Goal: Book appointment/travel/reservation

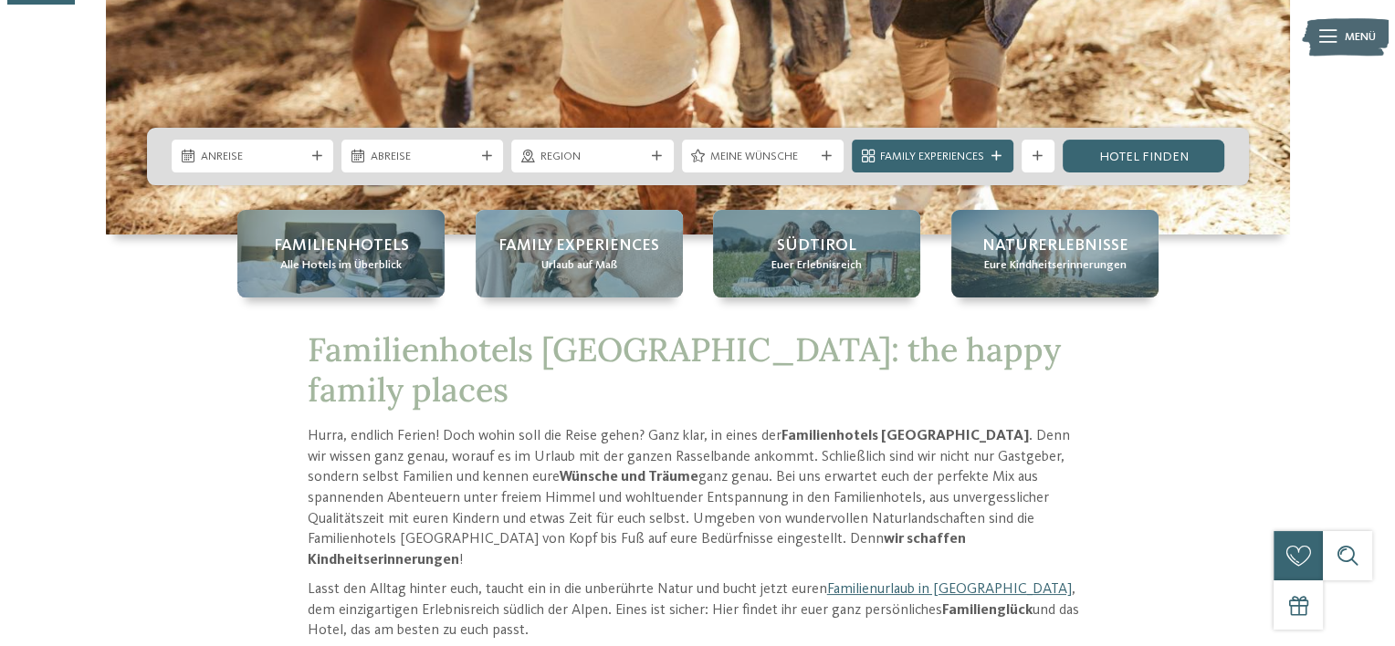
scroll to position [391, 0]
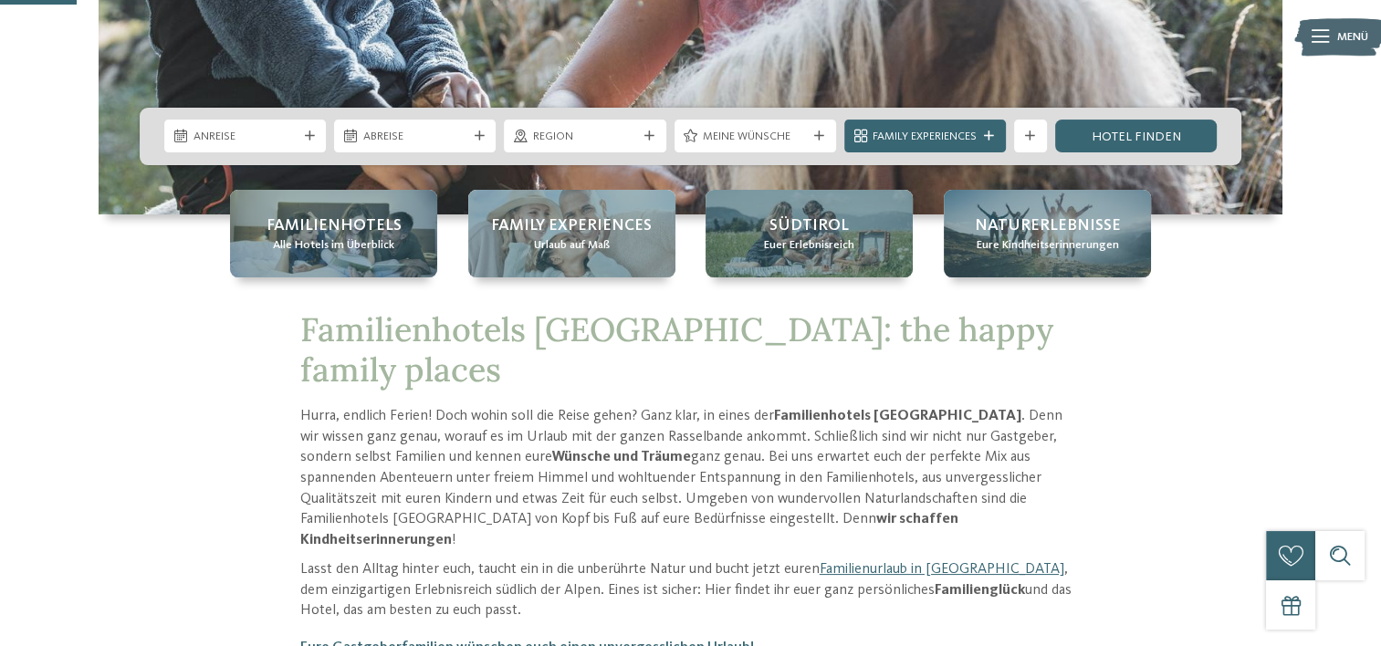
click at [310, 139] on icon at bounding box center [310, 136] width 10 height 10
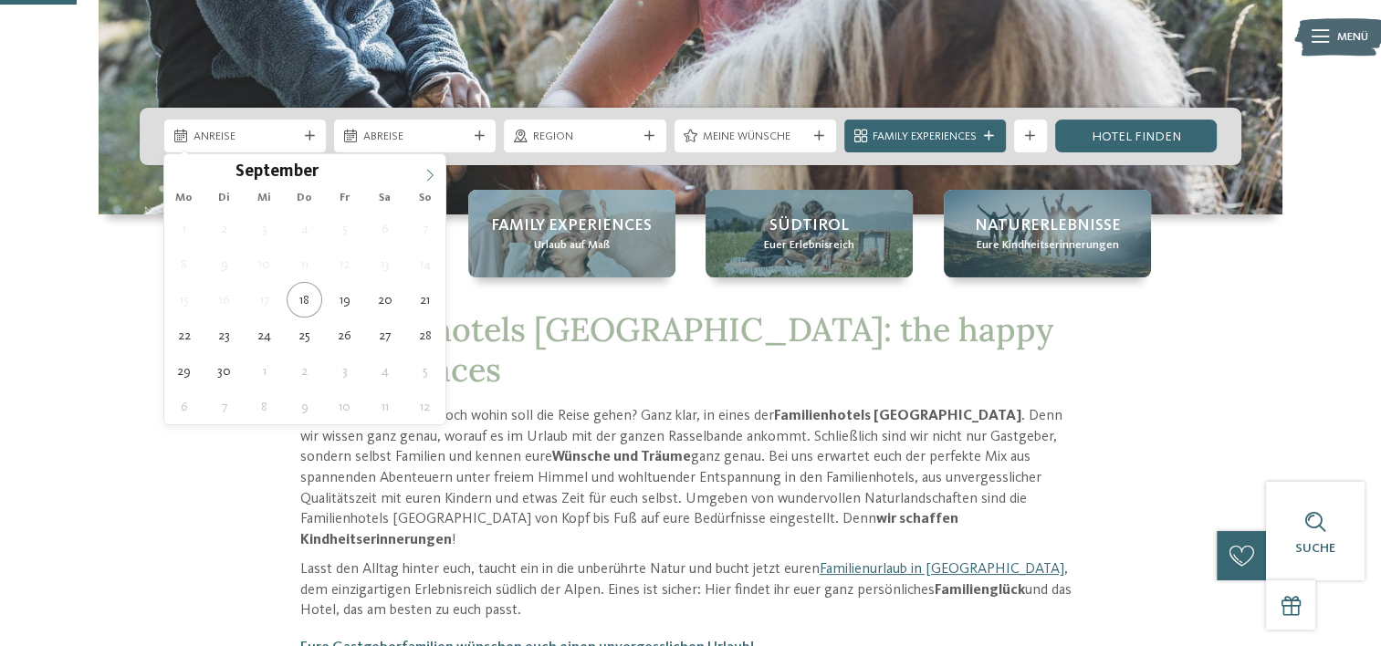
click at [431, 178] on icon at bounding box center [430, 175] width 13 height 13
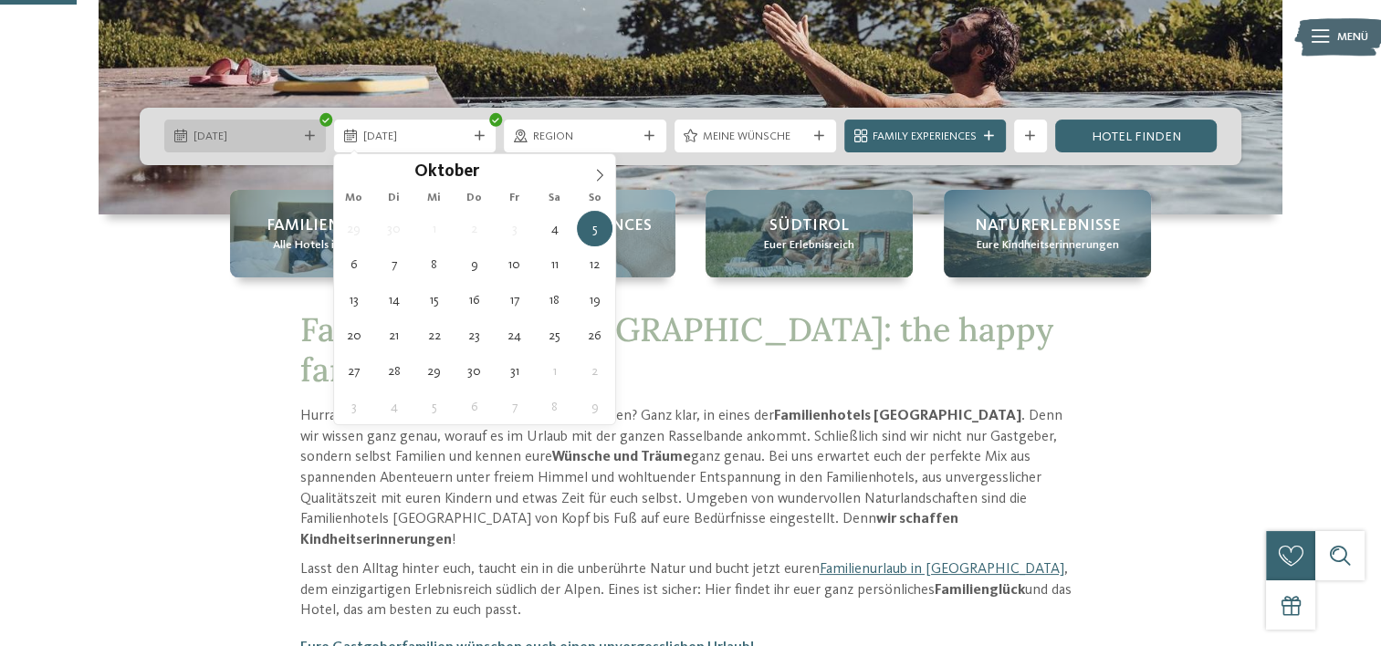
click at [259, 143] on span "04.10.2025" at bounding box center [246, 137] width 104 height 16
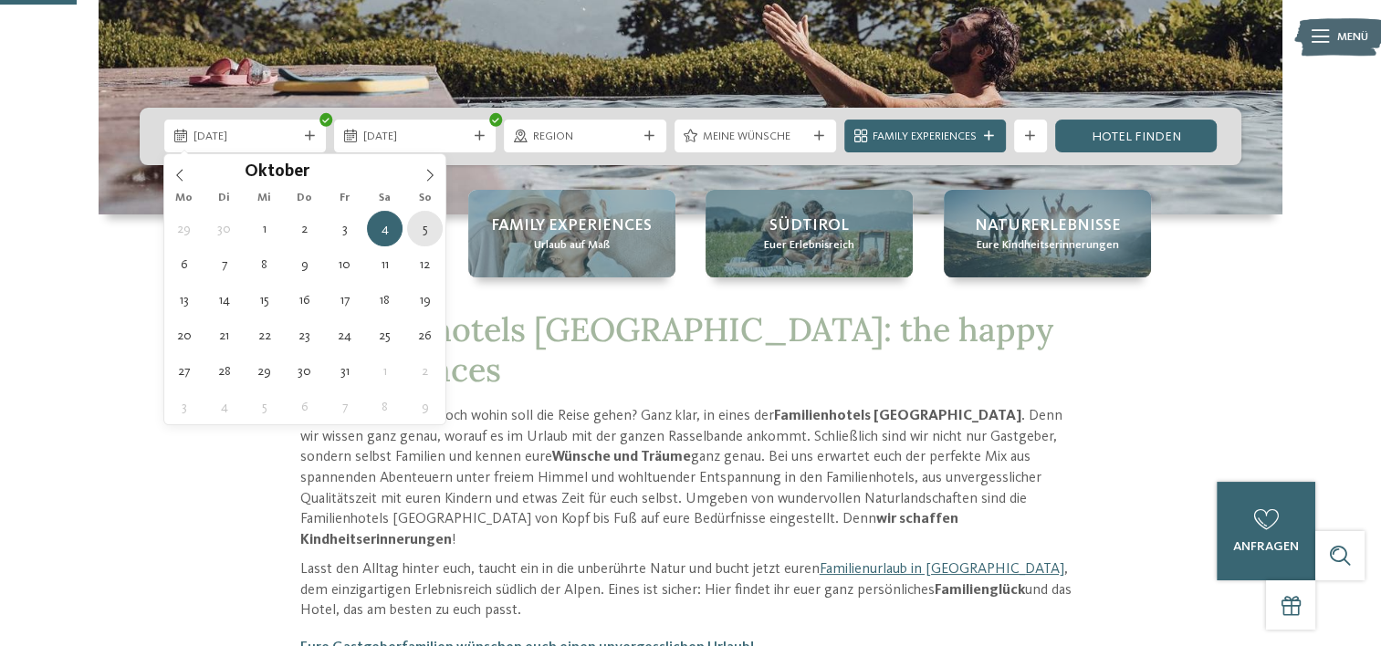
type div "05.10.2025"
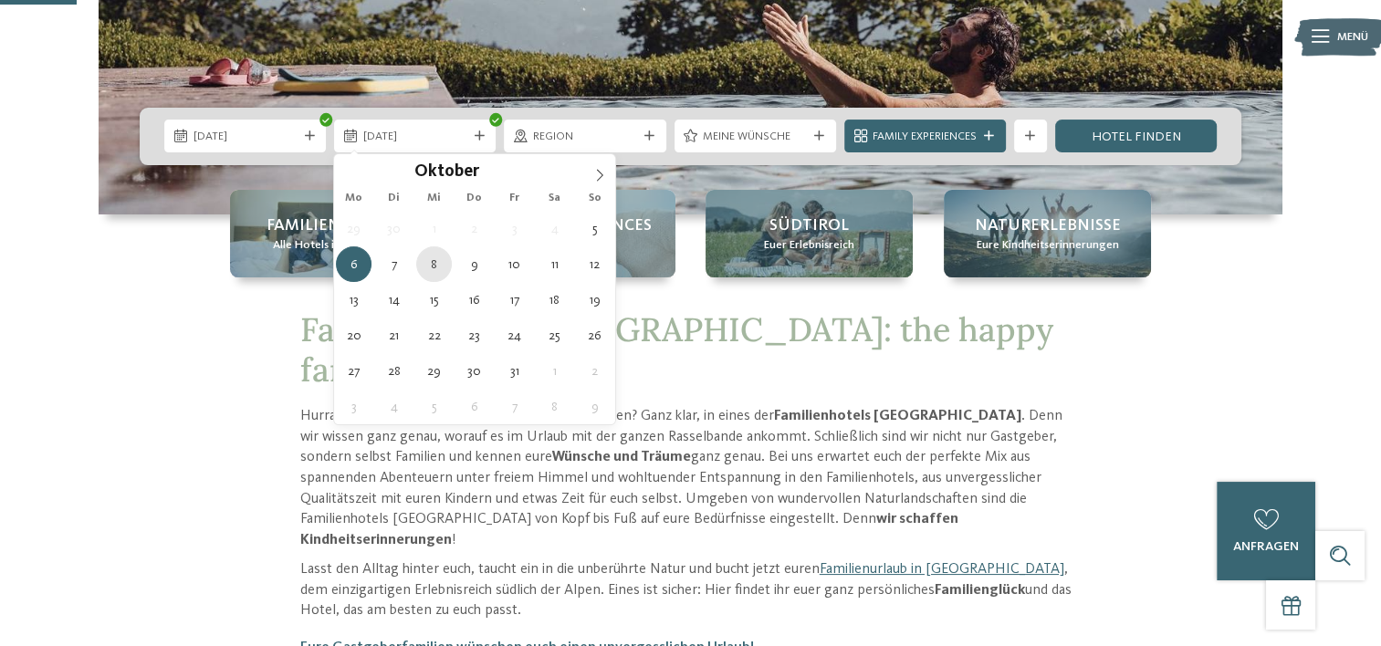
type div "08.10.2025"
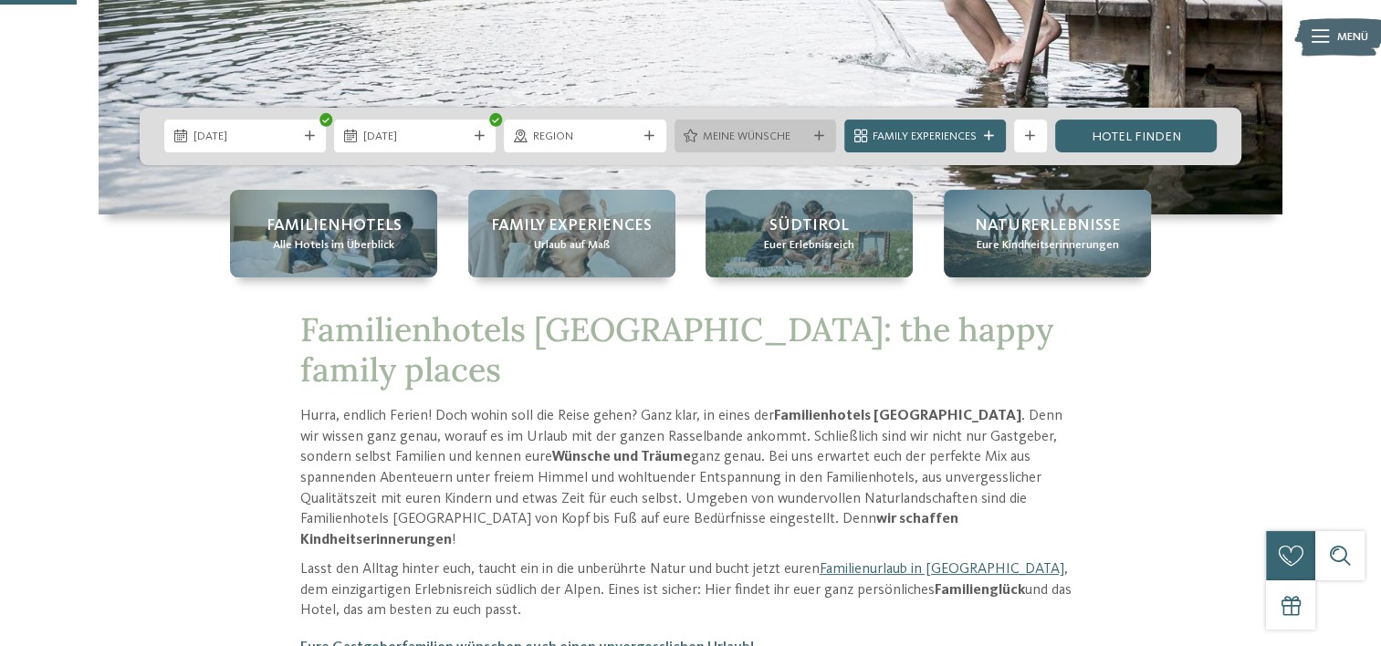
click at [816, 135] on icon at bounding box center [819, 136] width 10 height 10
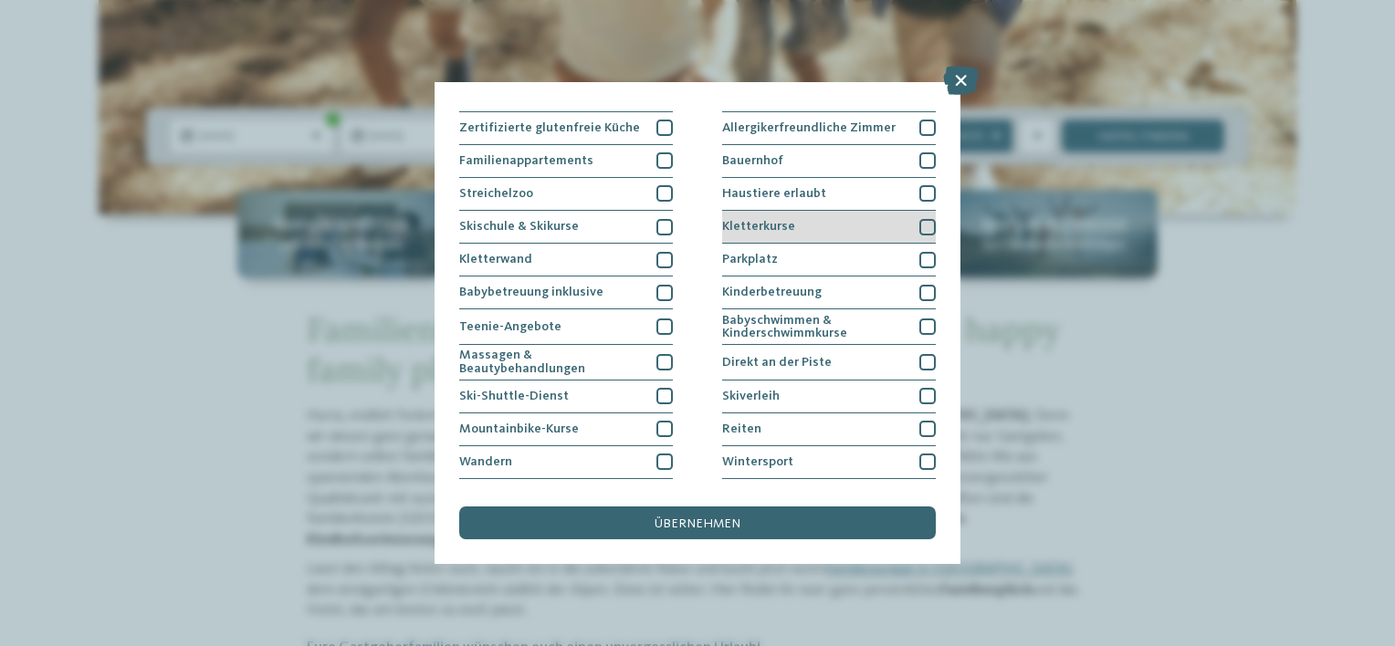
scroll to position [152, 0]
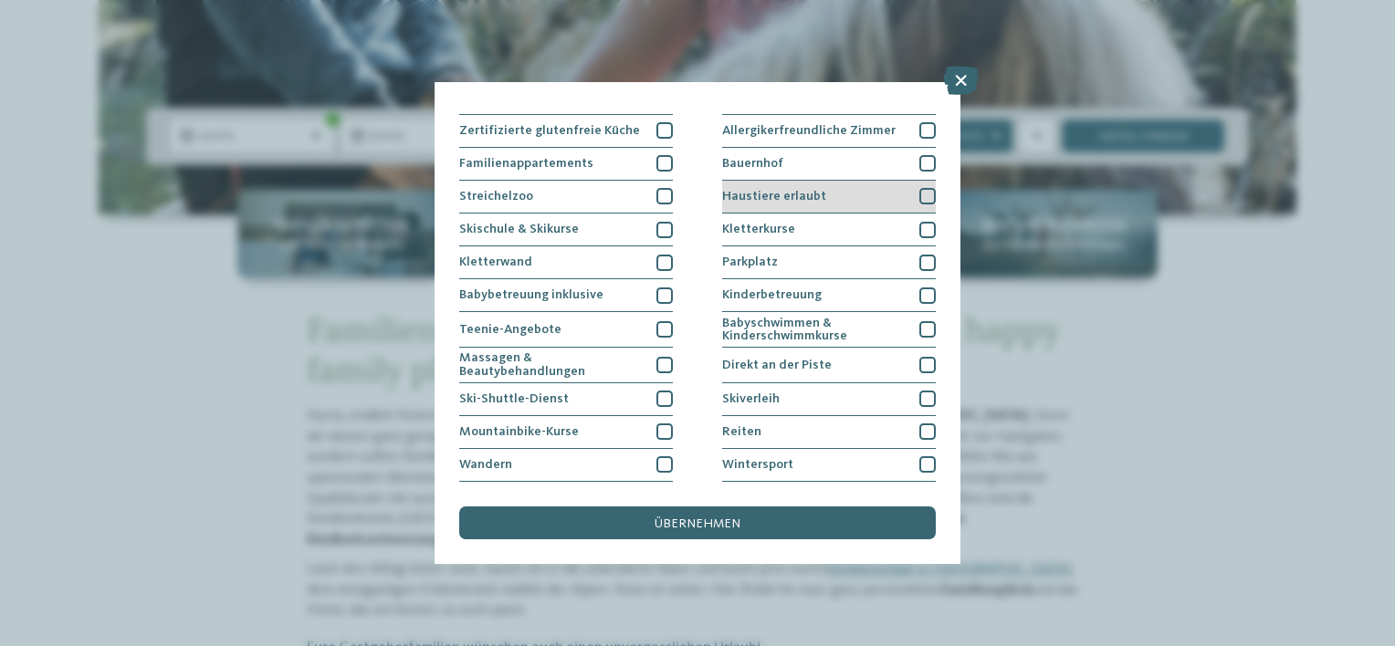
click at [919, 191] on div at bounding box center [927, 196] width 16 height 16
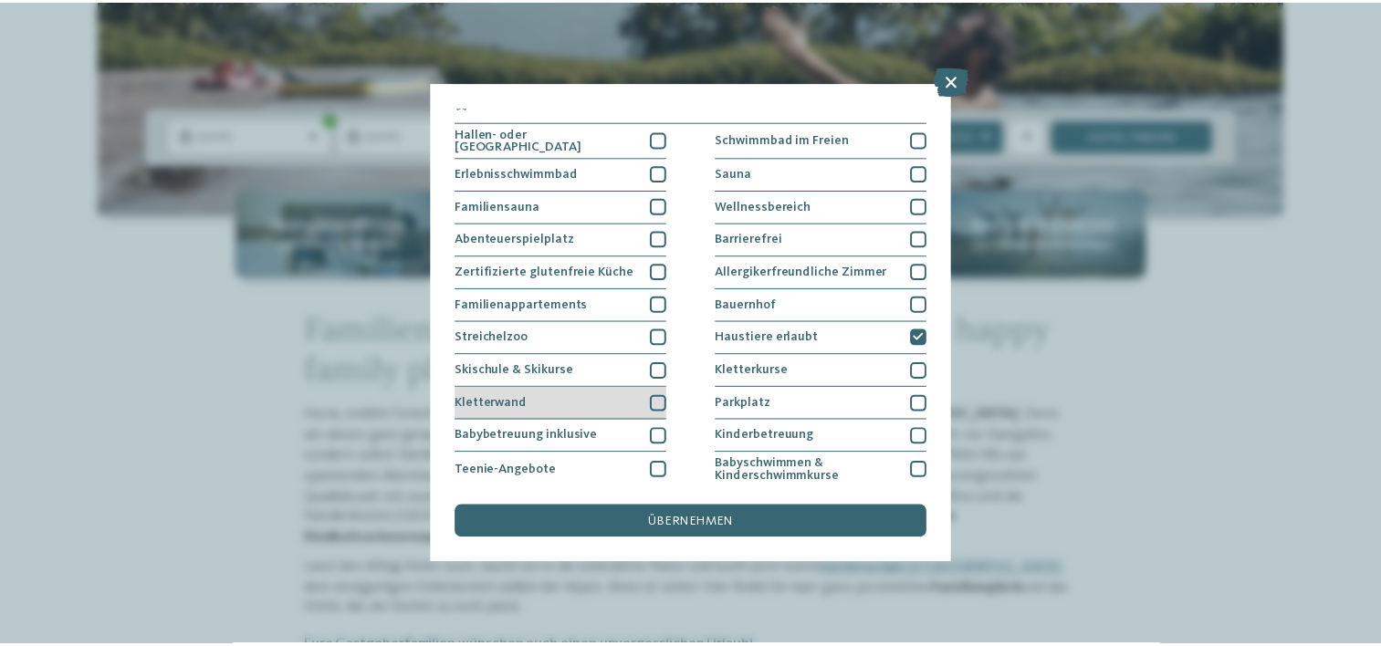
scroll to position [0, 0]
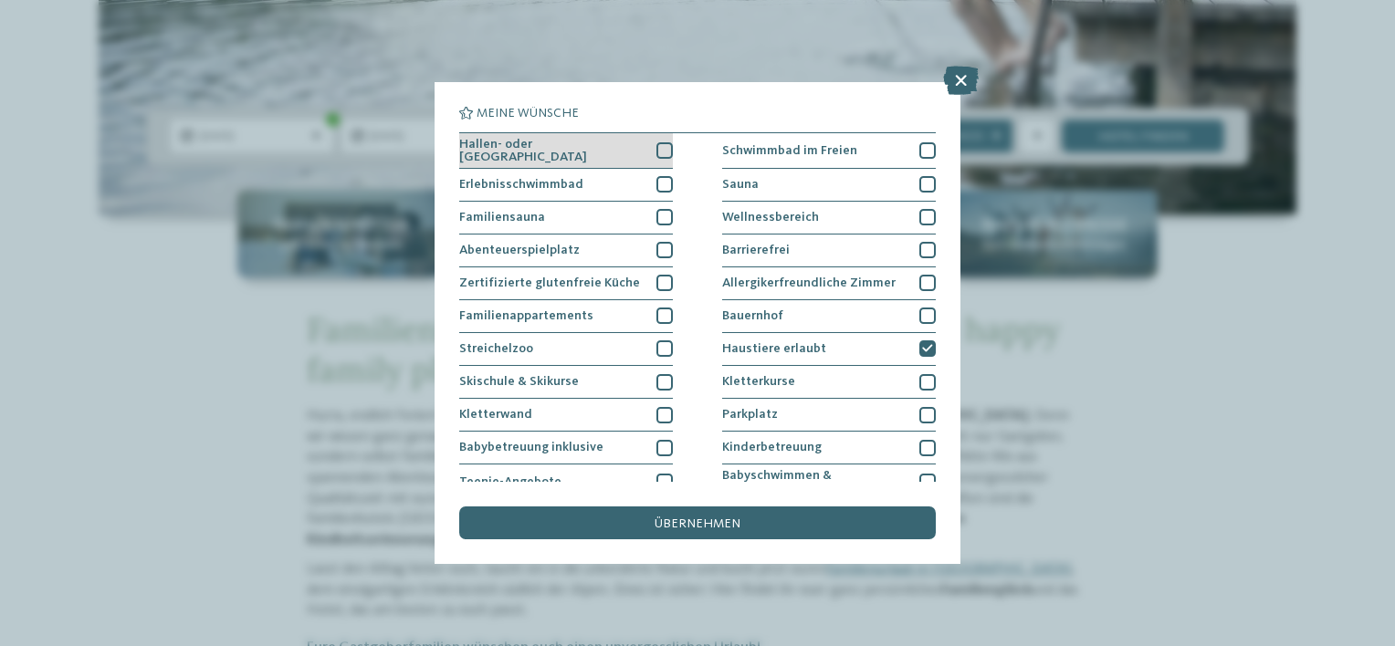
click at [664, 150] on div at bounding box center [664, 150] width 16 height 16
click at [665, 184] on div at bounding box center [664, 184] width 16 height 16
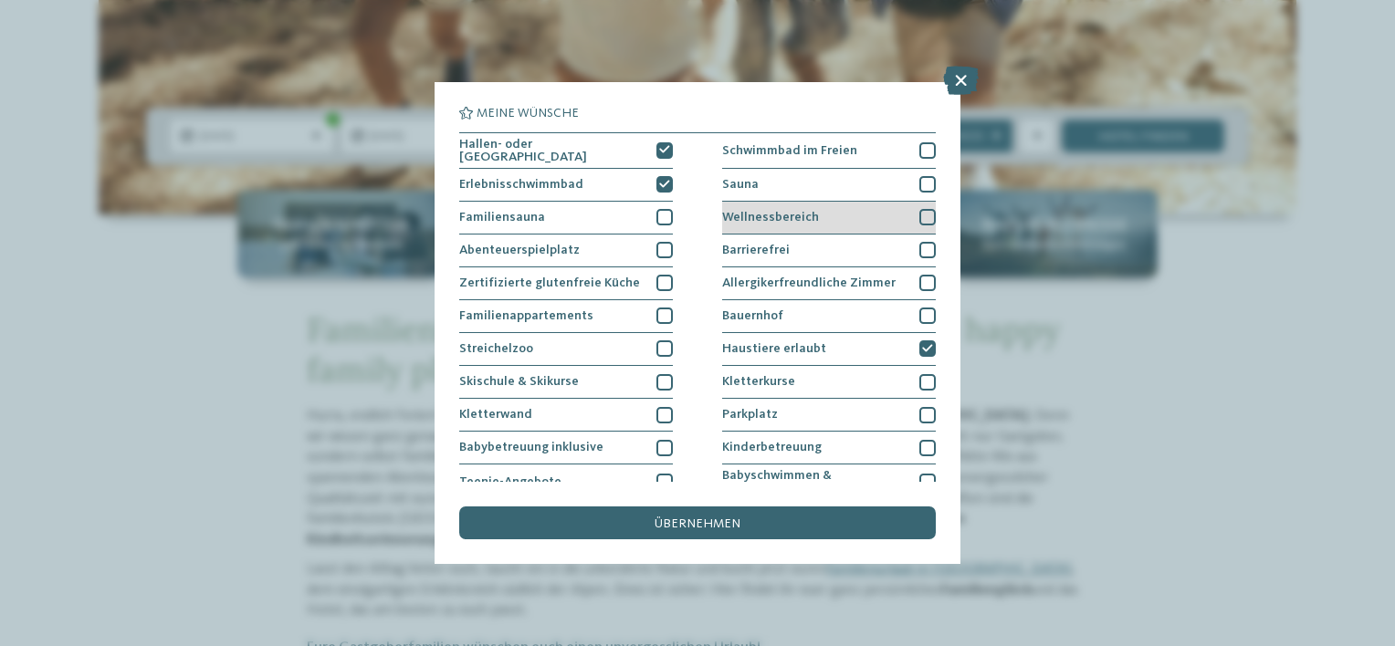
click at [919, 210] on div at bounding box center [927, 217] width 16 height 16
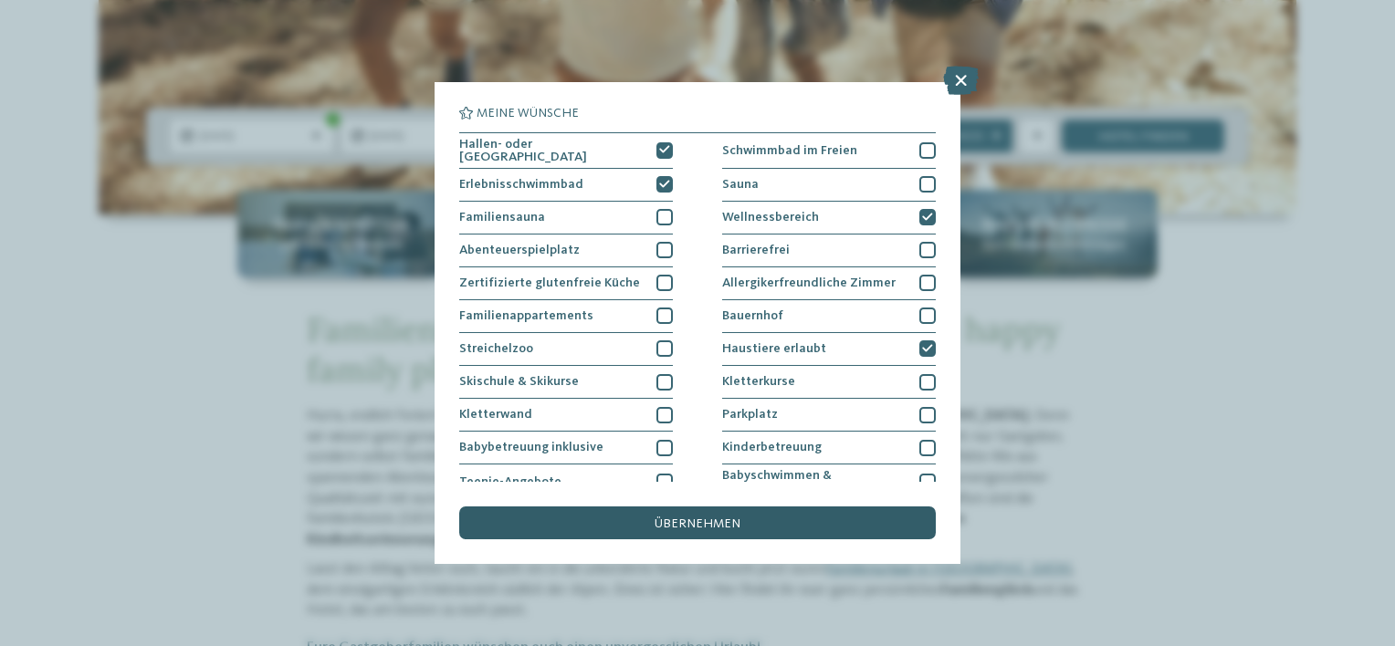
click at [694, 520] on span "übernehmen" at bounding box center [698, 524] width 86 height 13
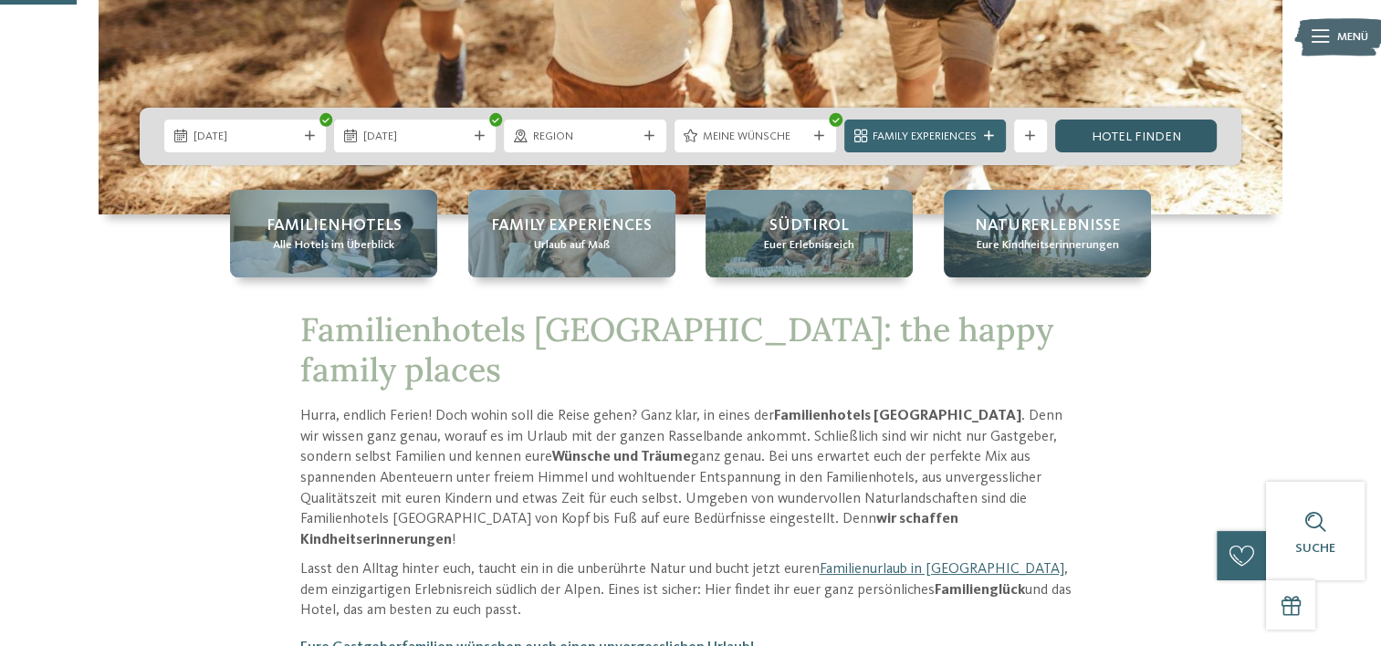
click at [1123, 136] on link "Hotel finden" at bounding box center [1136, 136] width 162 height 33
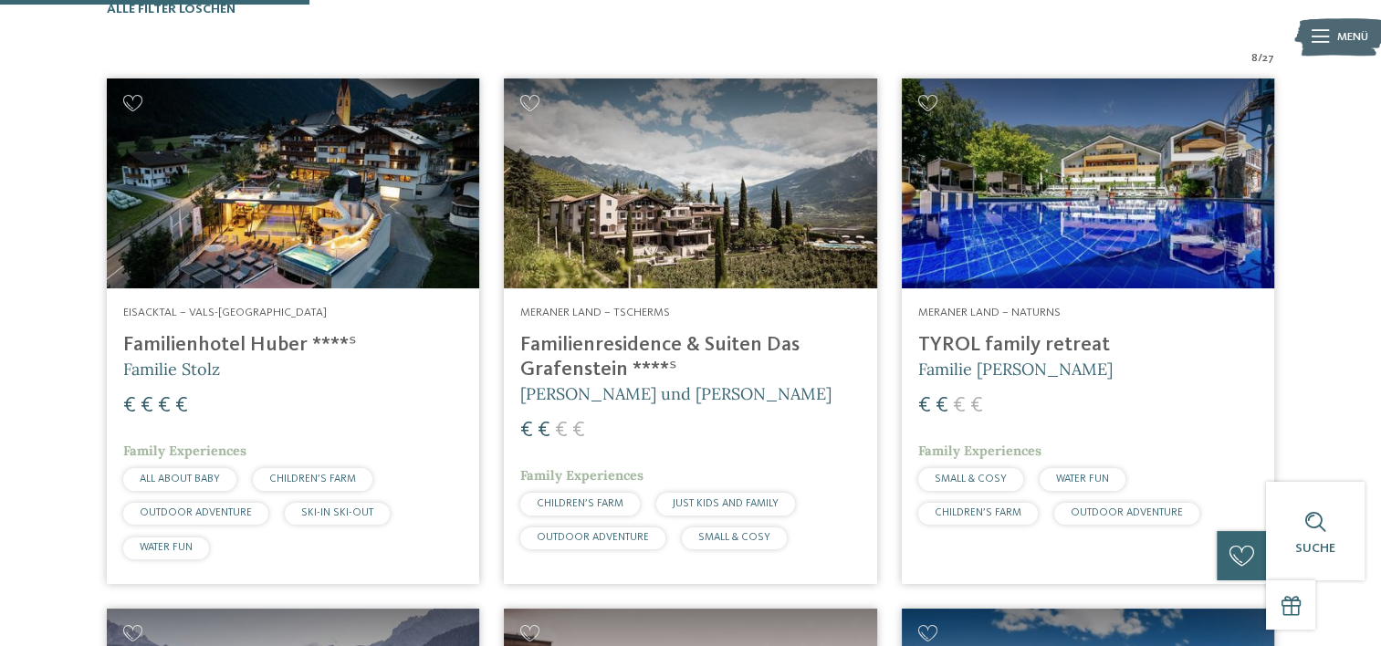
scroll to position [561, 0]
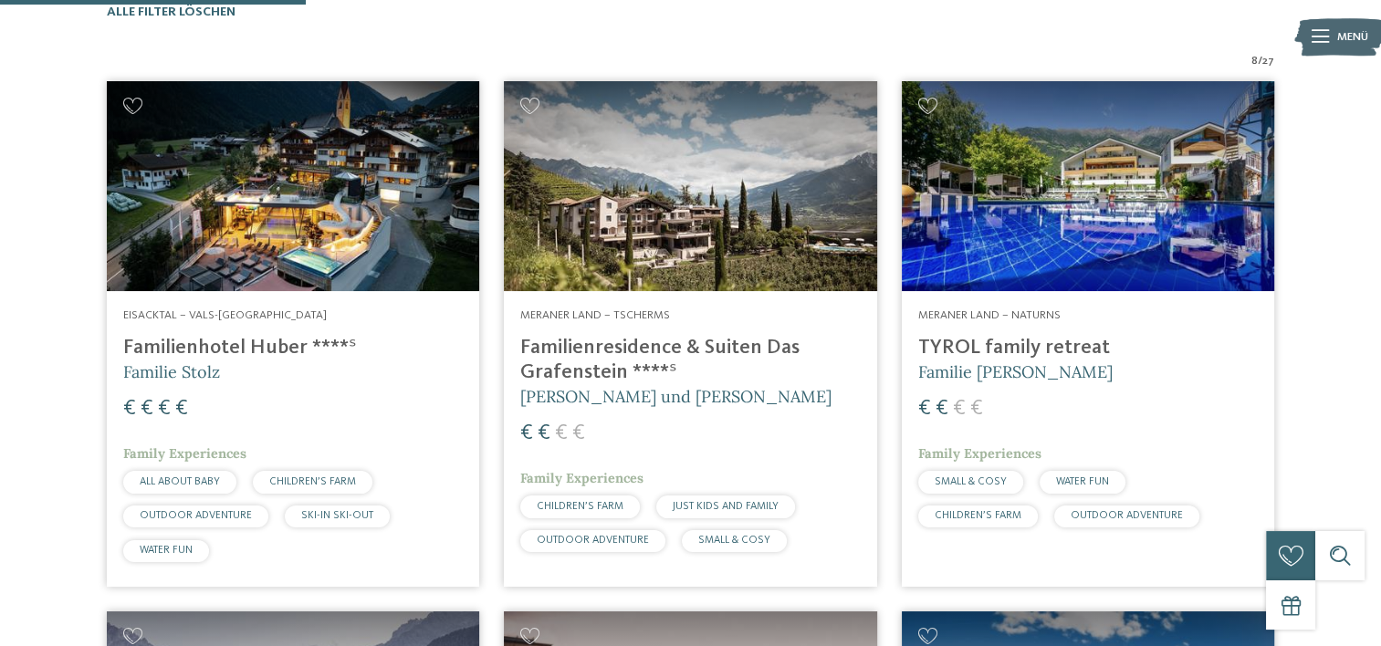
click at [690, 215] on img at bounding box center [690, 186] width 373 height 210
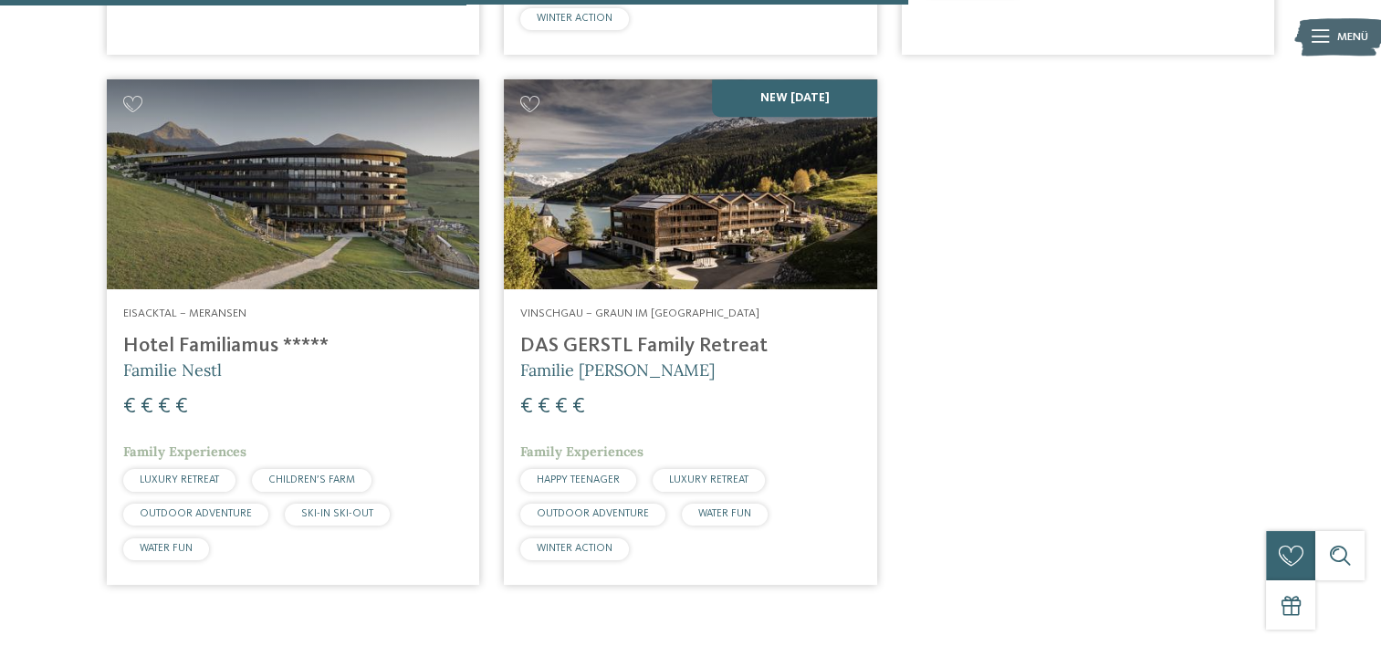
scroll to position [1621, 0]
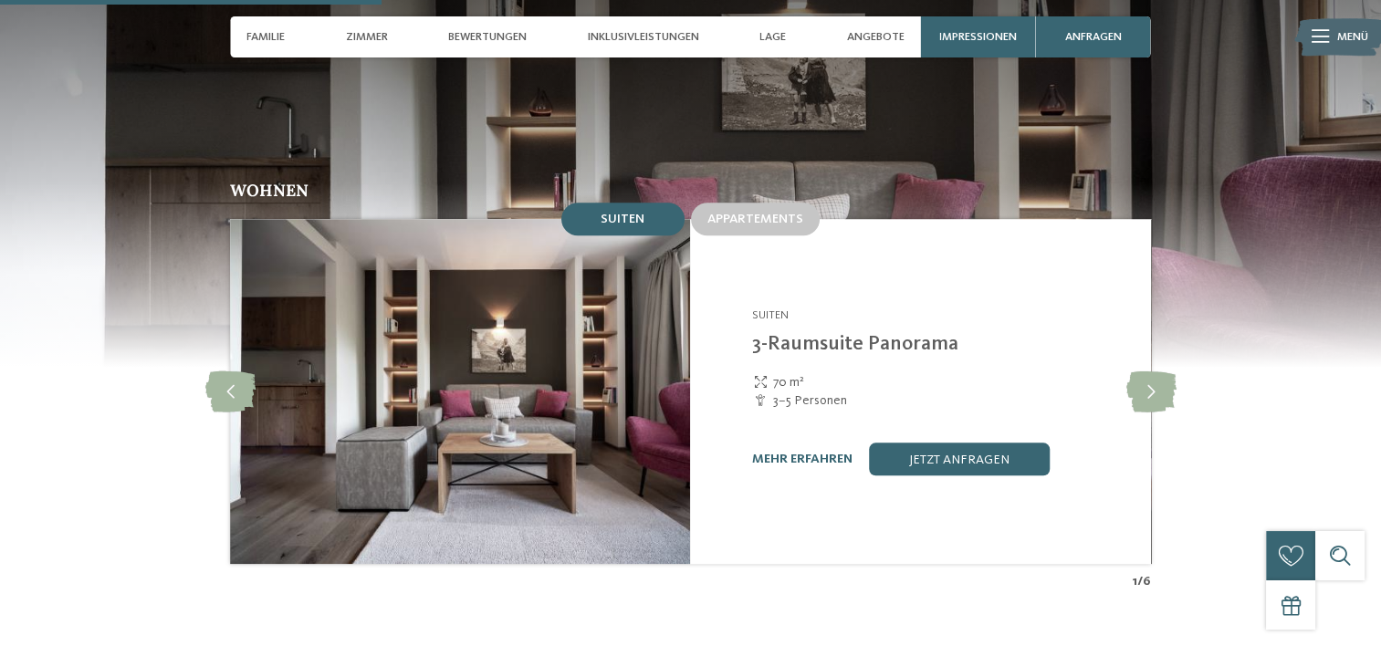
scroll to position [1508, 0]
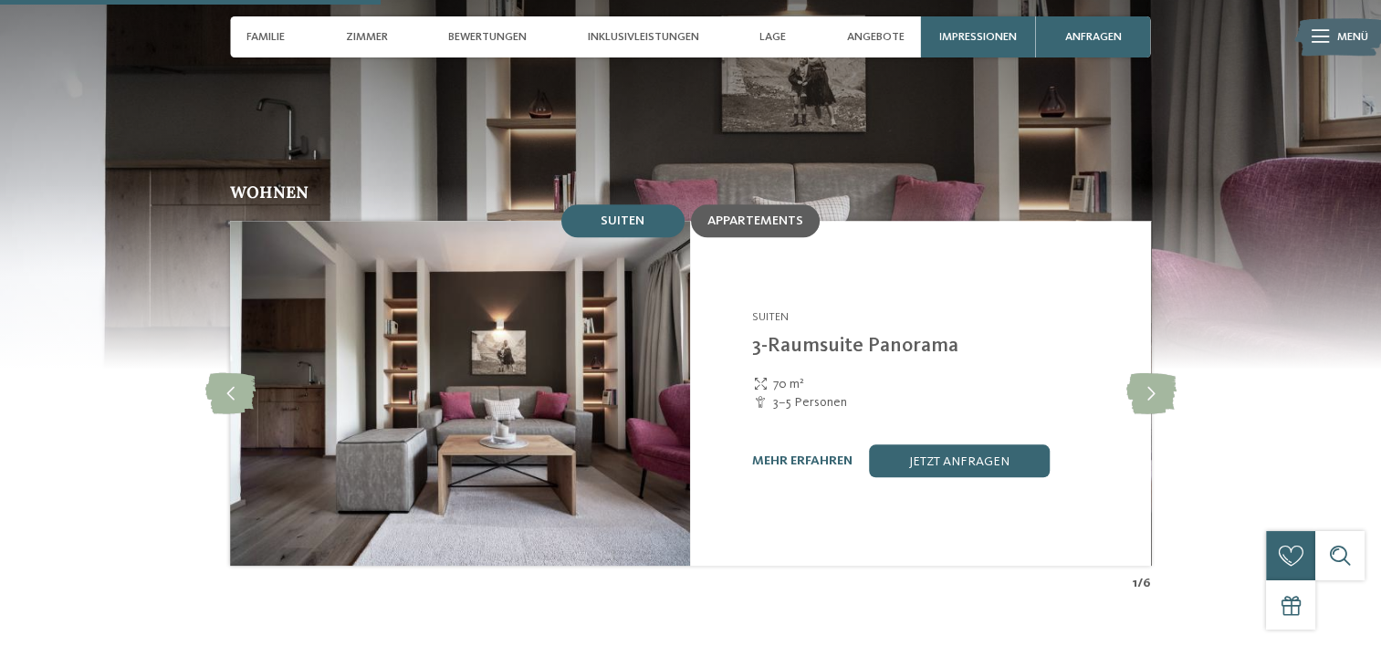
click at [762, 215] on span "Appartements" at bounding box center [756, 221] width 96 height 13
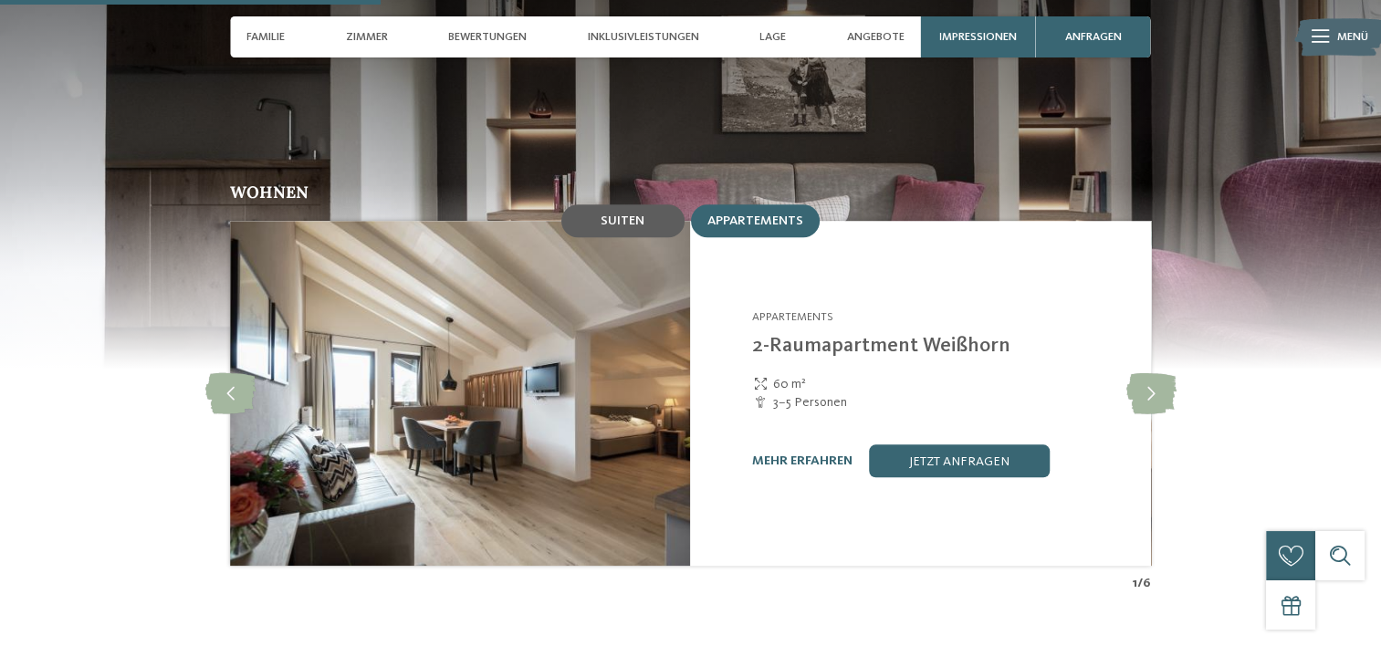
click at [628, 215] on span "Suiten" at bounding box center [623, 221] width 44 height 13
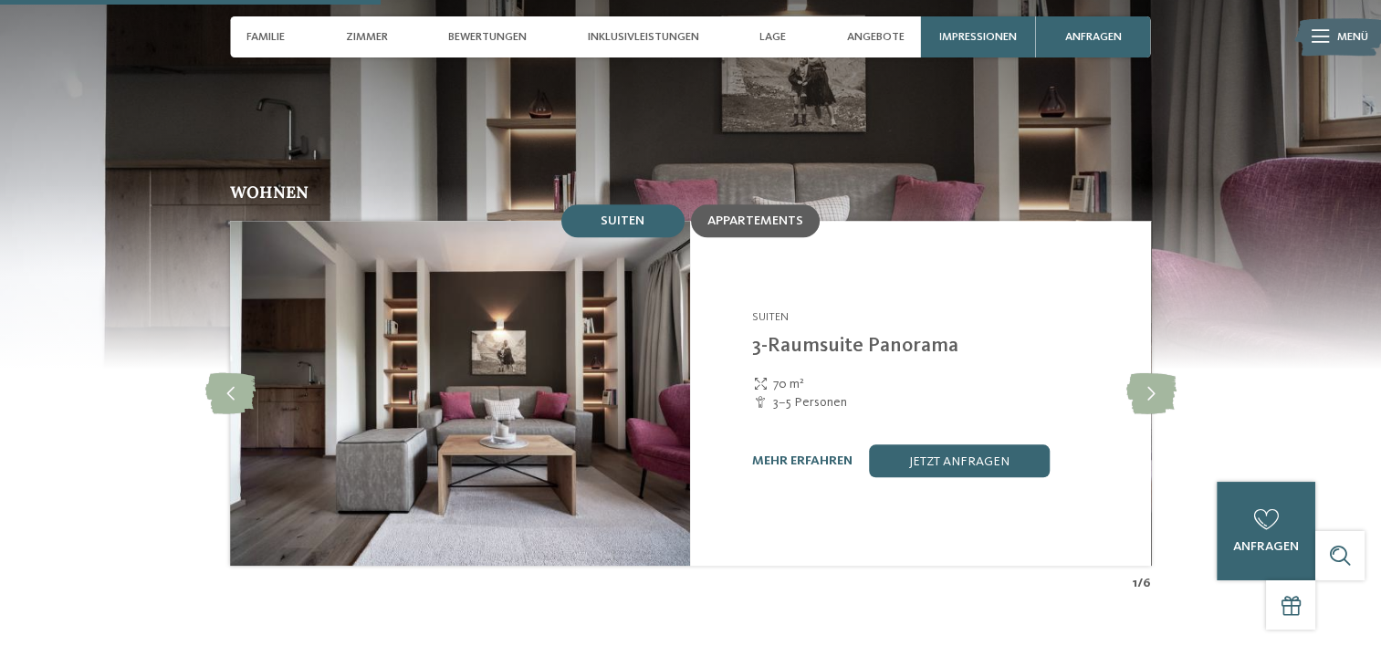
click at [742, 215] on span "Appartements" at bounding box center [756, 221] width 96 height 13
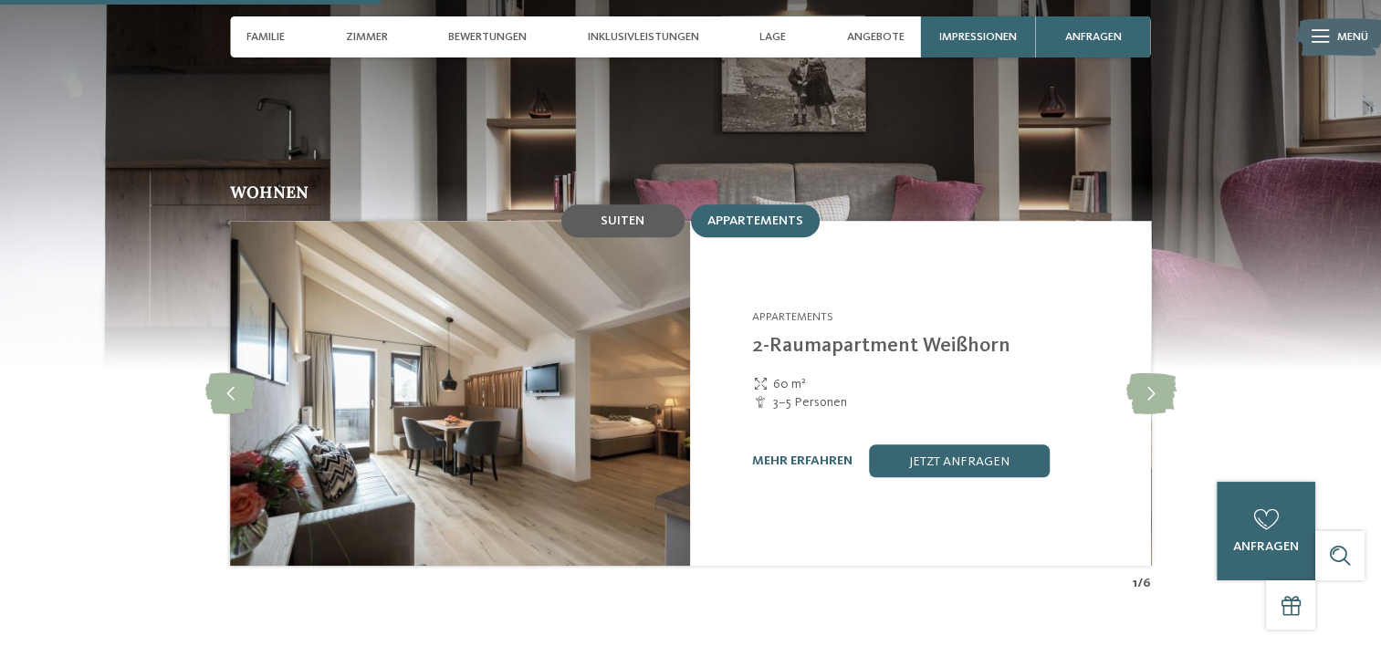
click at [660, 215] on div "Suiten" at bounding box center [623, 221] width 123 height 33
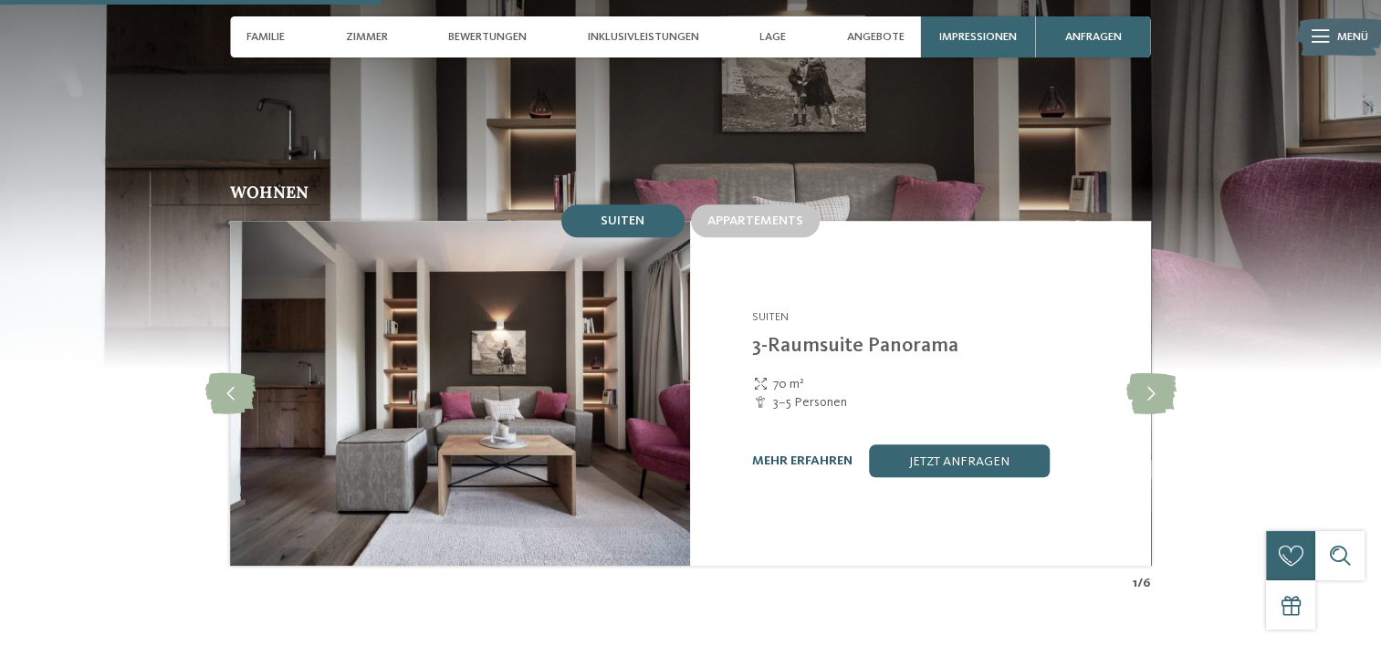
click at [818, 455] on link "mehr erfahren" at bounding box center [802, 461] width 100 height 13
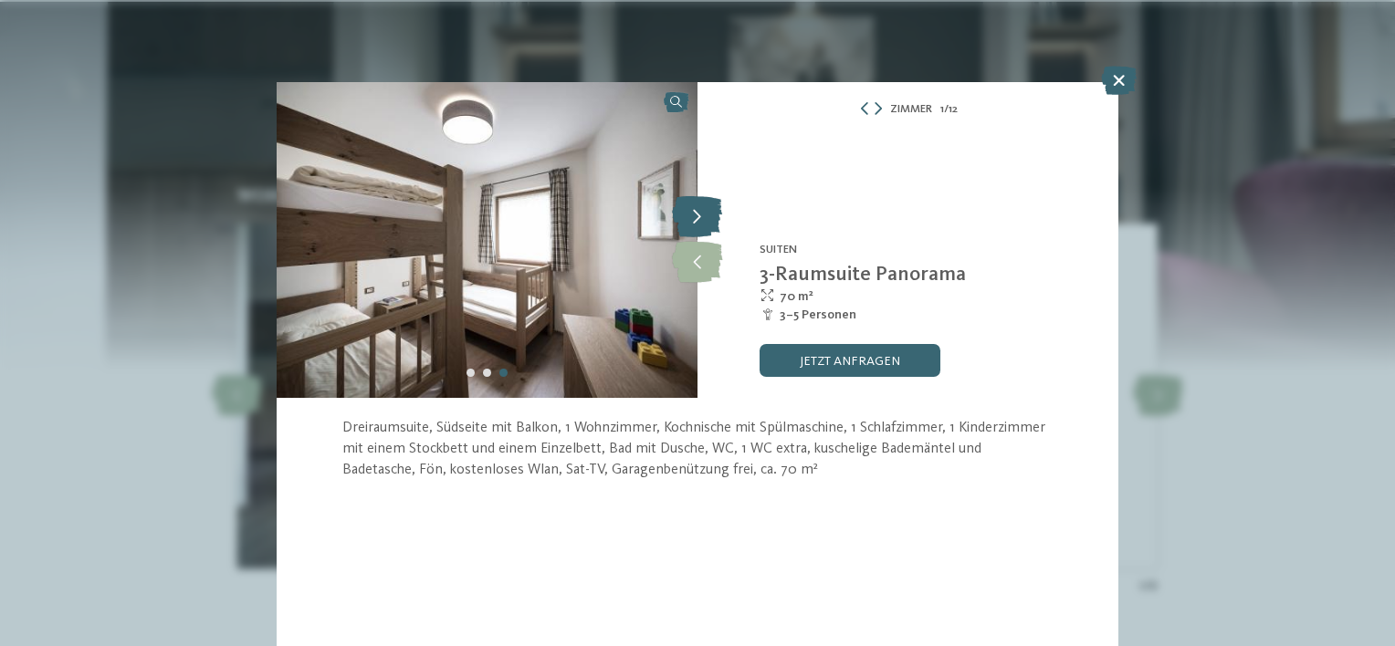
click at [700, 212] on icon at bounding box center [697, 217] width 50 height 41
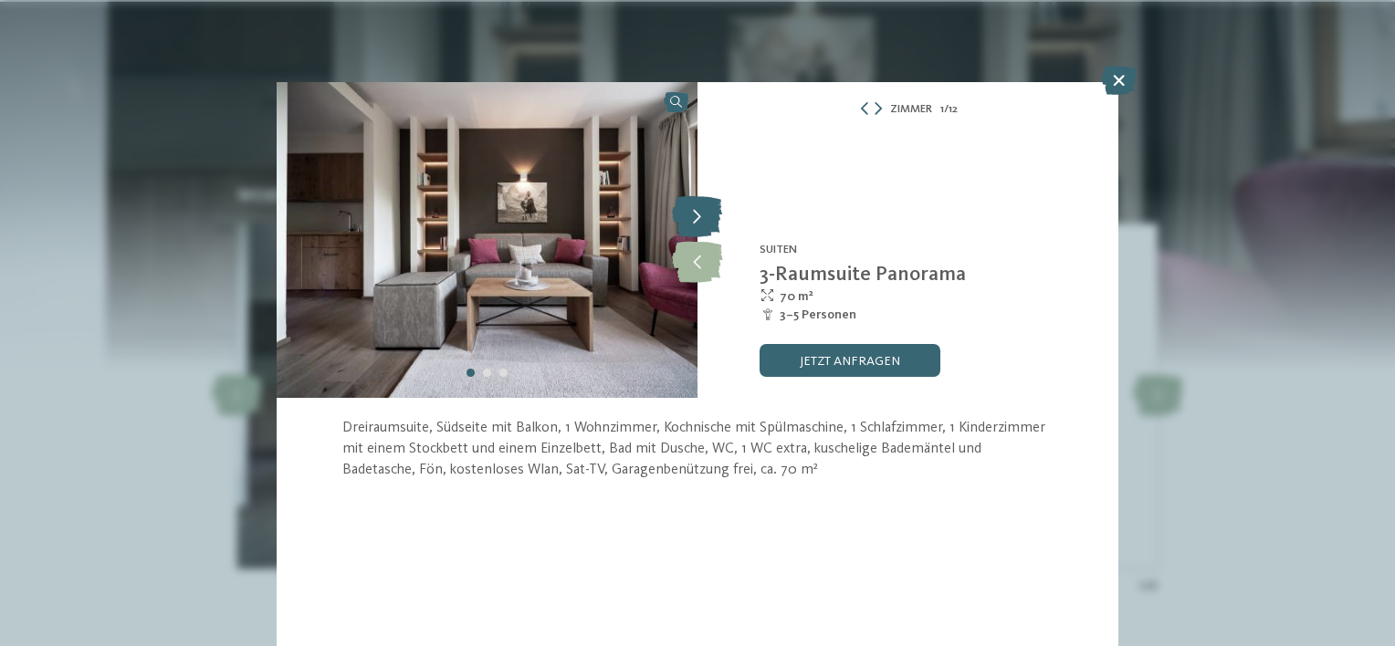
click at [700, 212] on icon at bounding box center [697, 217] width 50 height 41
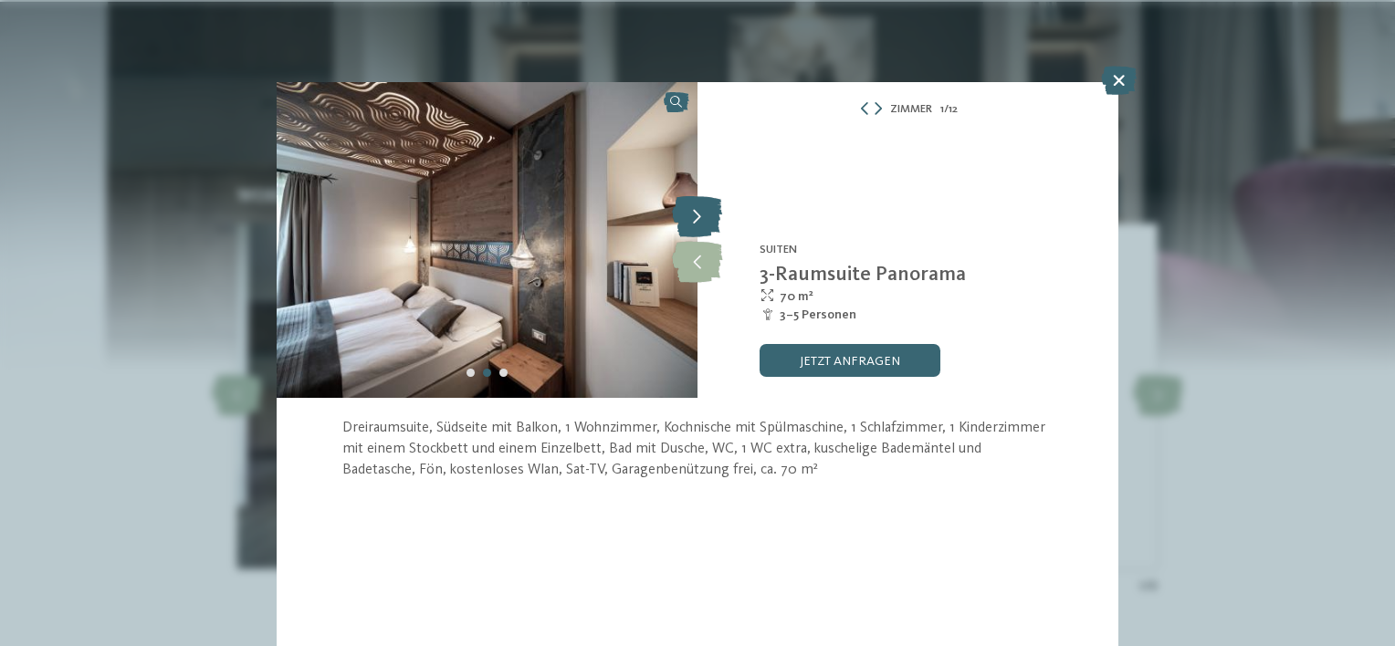
click at [700, 212] on icon at bounding box center [697, 217] width 50 height 41
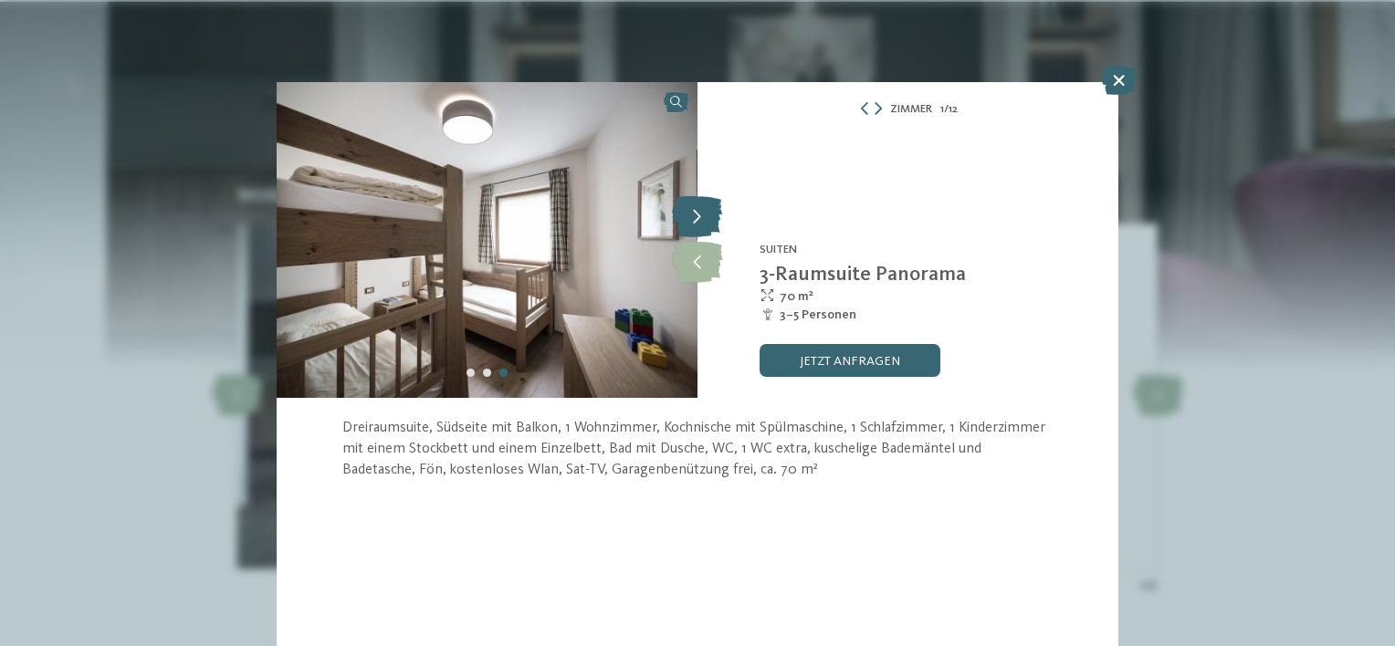
click at [700, 212] on icon at bounding box center [697, 217] width 50 height 41
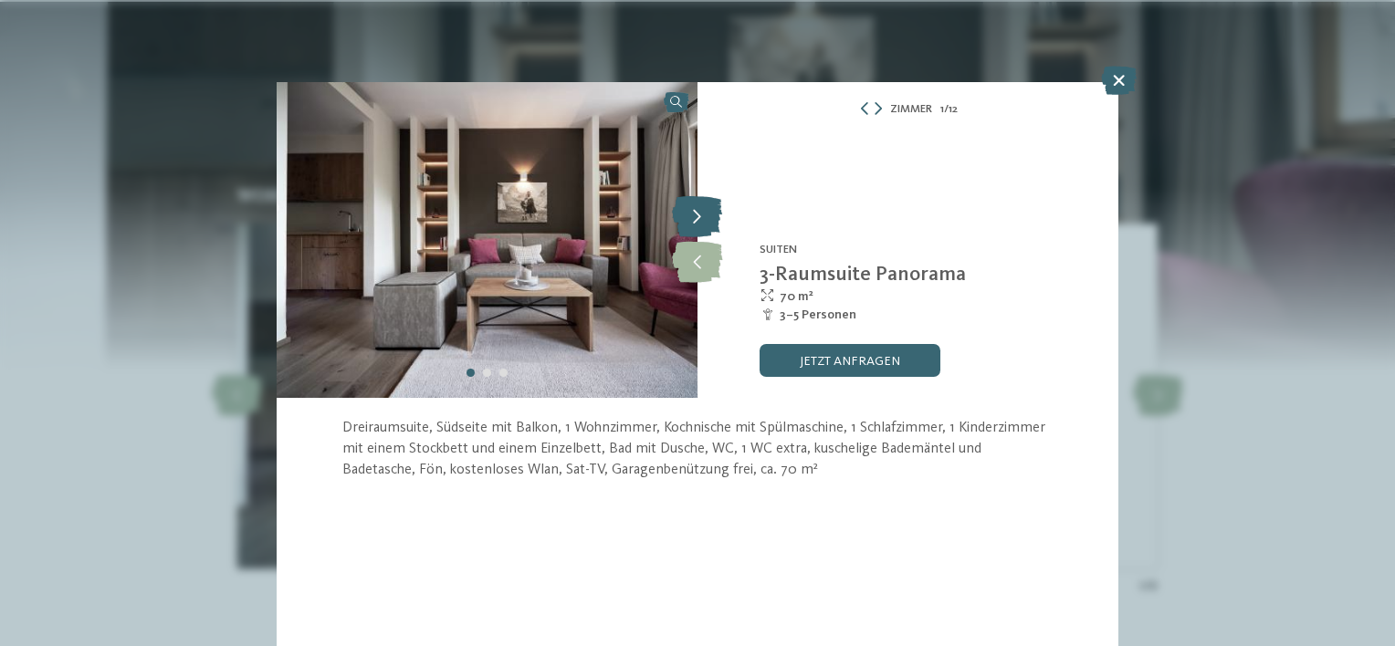
click at [700, 212] on icon at bounding box center [697, 217] width 50 height 41
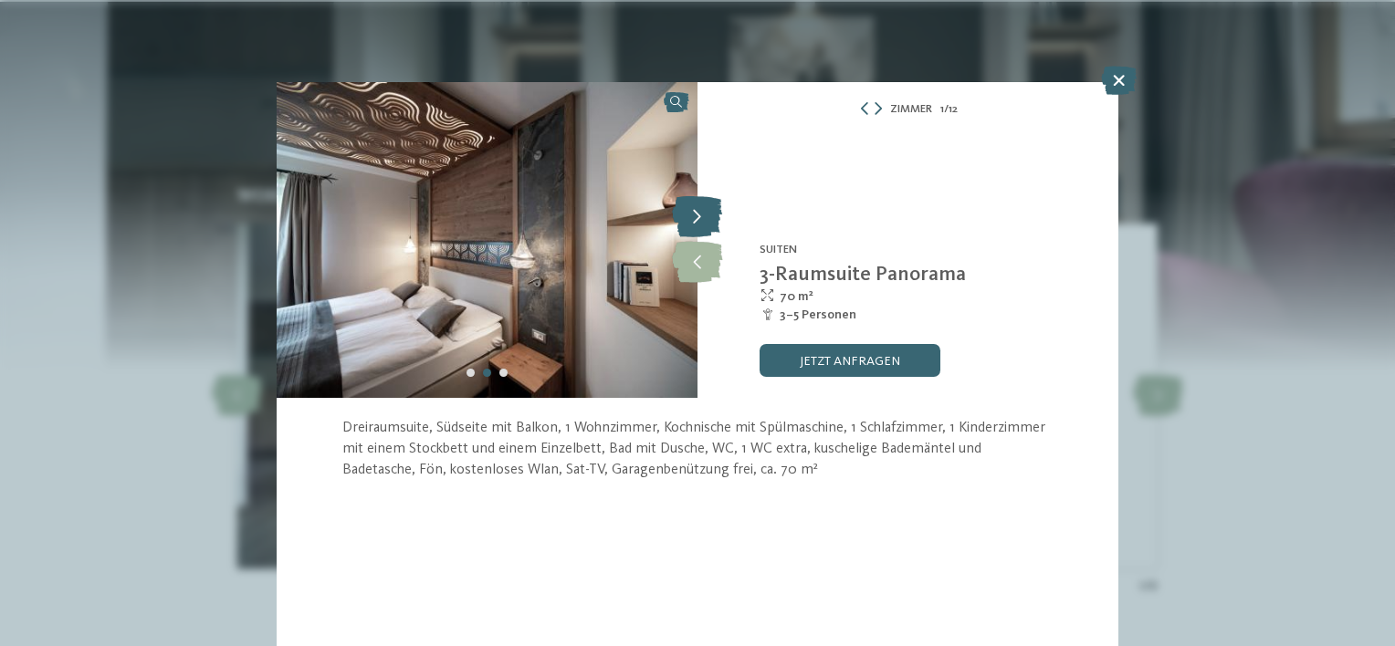
click at [700, 212] on icon at bounding box center [697, 217] width 50 height 41
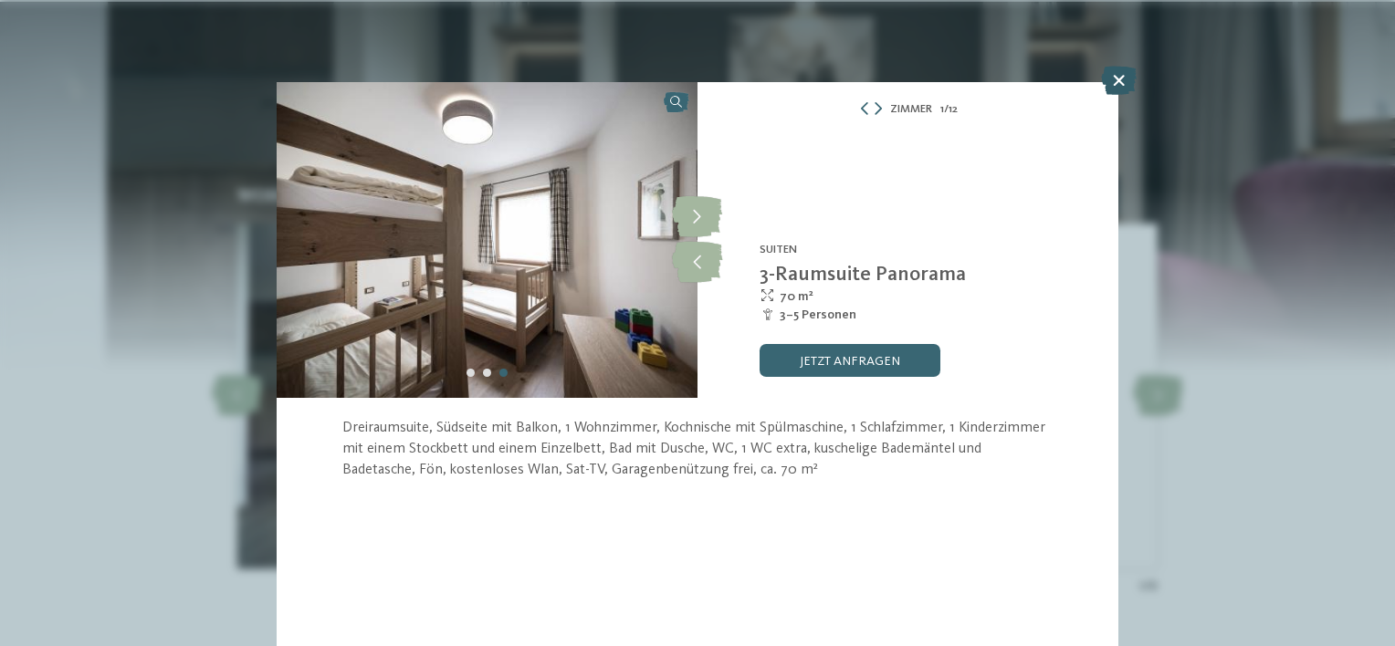
click at [1126, 74] on icon at bounding box center [1119, 80] width 36 height 29
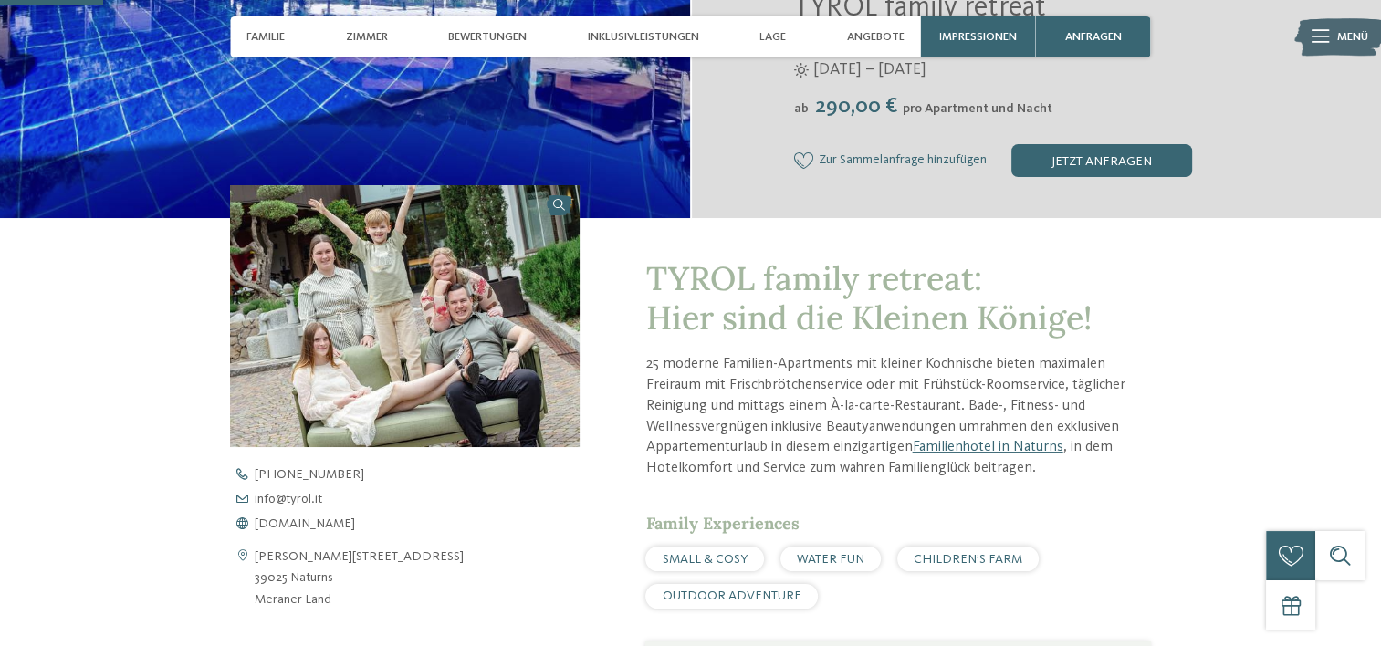
scroll to position [424, 0]
click at [294, 520] on span "www.tyrol.it" at bounding box center [305, 523] width 100 height 13
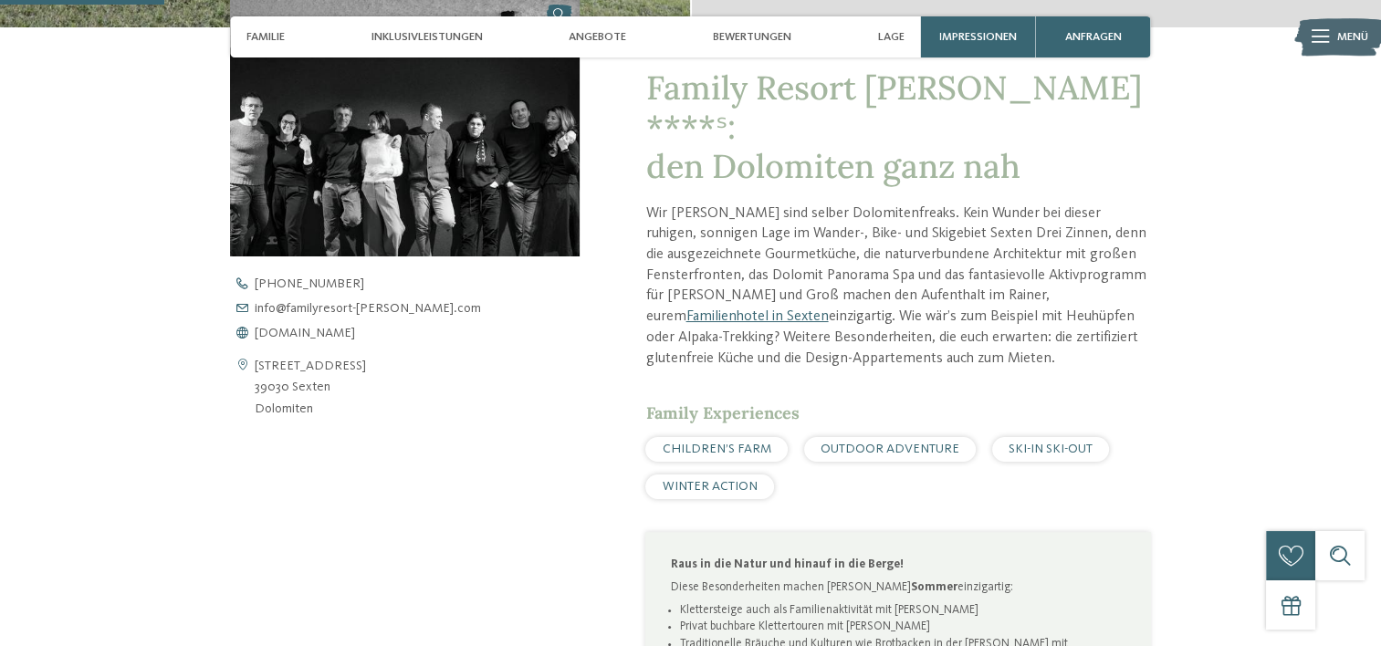
scroll to position [620, 0]
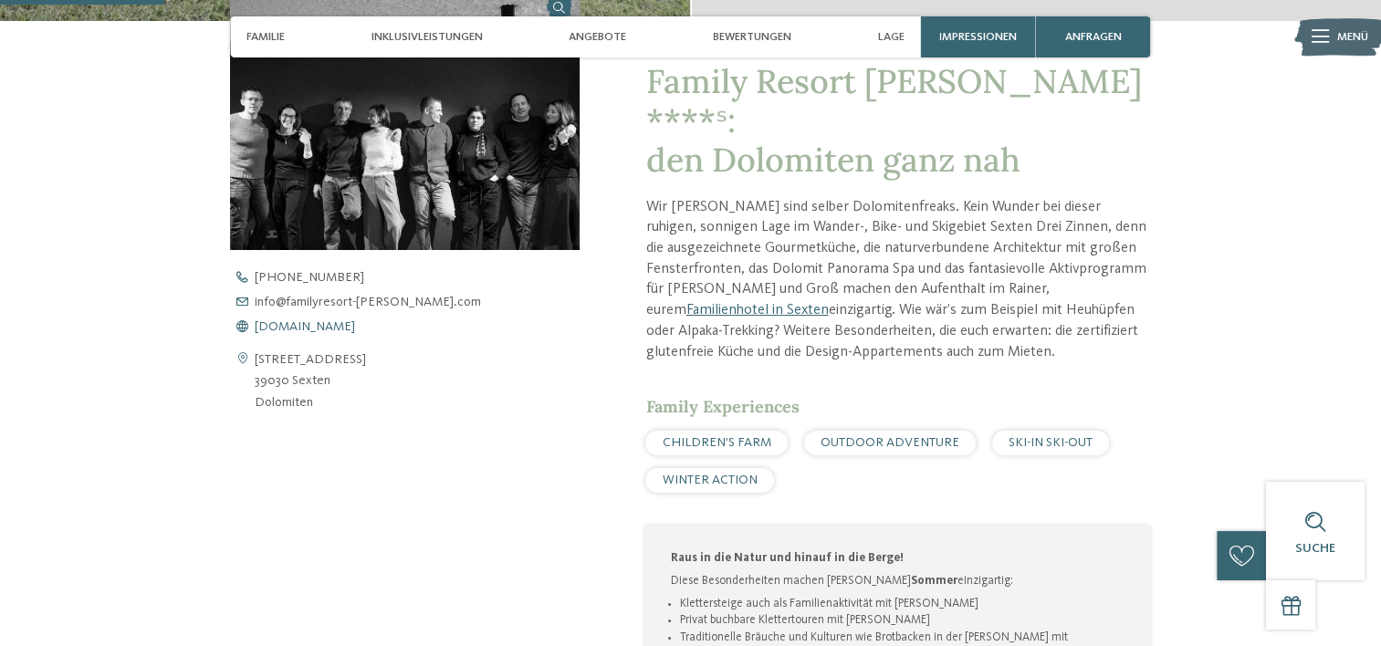
click at [355, 327] on span "[DOMAIN_NAME]" at bounding box center [305, 326] width 100 height 13
